Goal: Navigation & Orientation: Find specific page/section

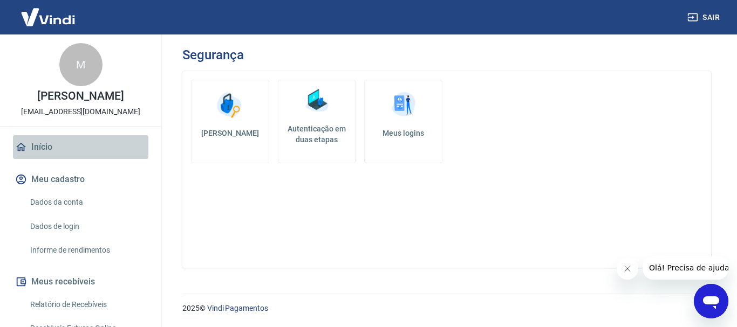
click at [81, 159] on link "Início" at bounding box center [80, 147] width 135 height 24
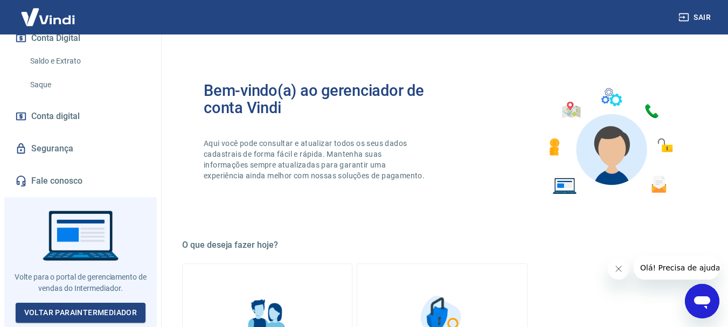
scroll to position [377, 0]
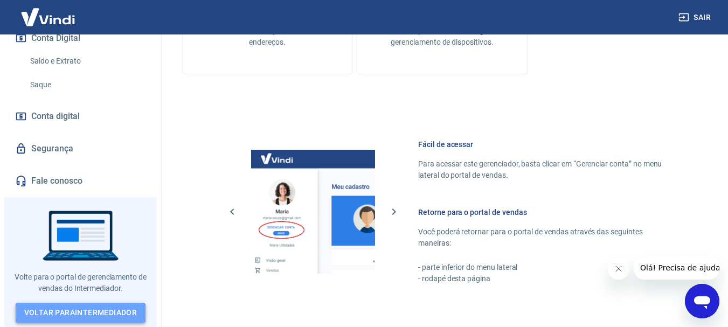
click at [66, 311] on link "Voltar para Intermediador" at bounding box center [81, 313] width 130 height 20
